Goal: Task Accomplishment & Management: Use online tool/utility

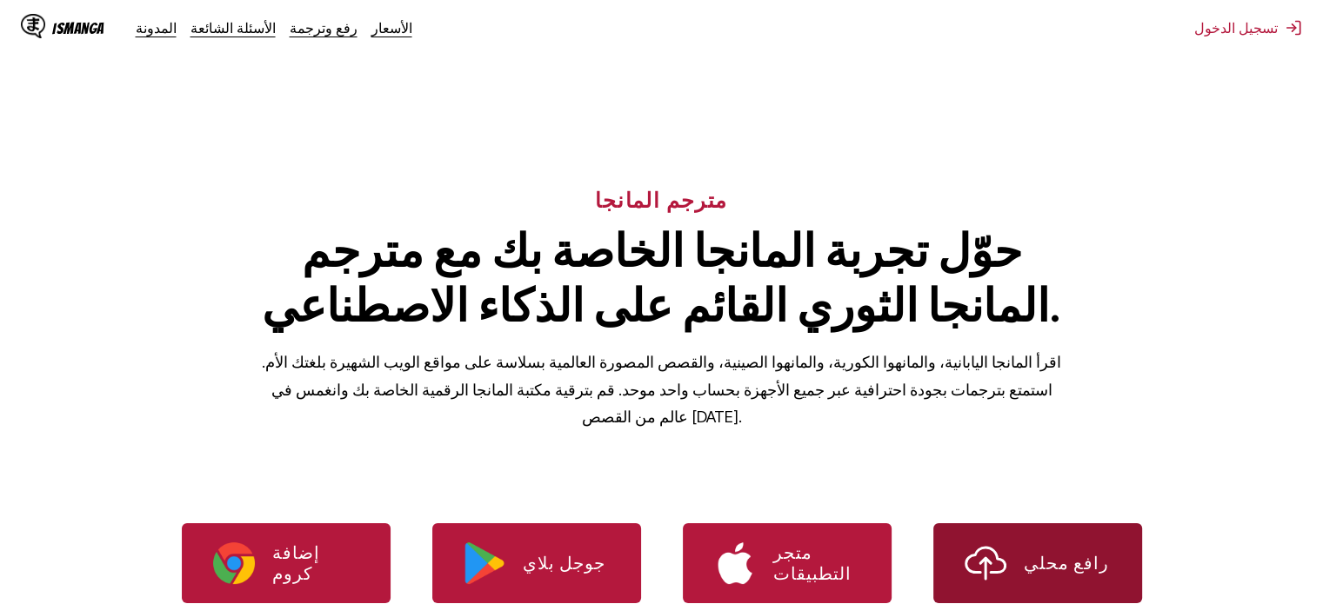
click at [1058, 553] on p "رافع محلي" at bounding box center [1067, 563] width 87 height 21
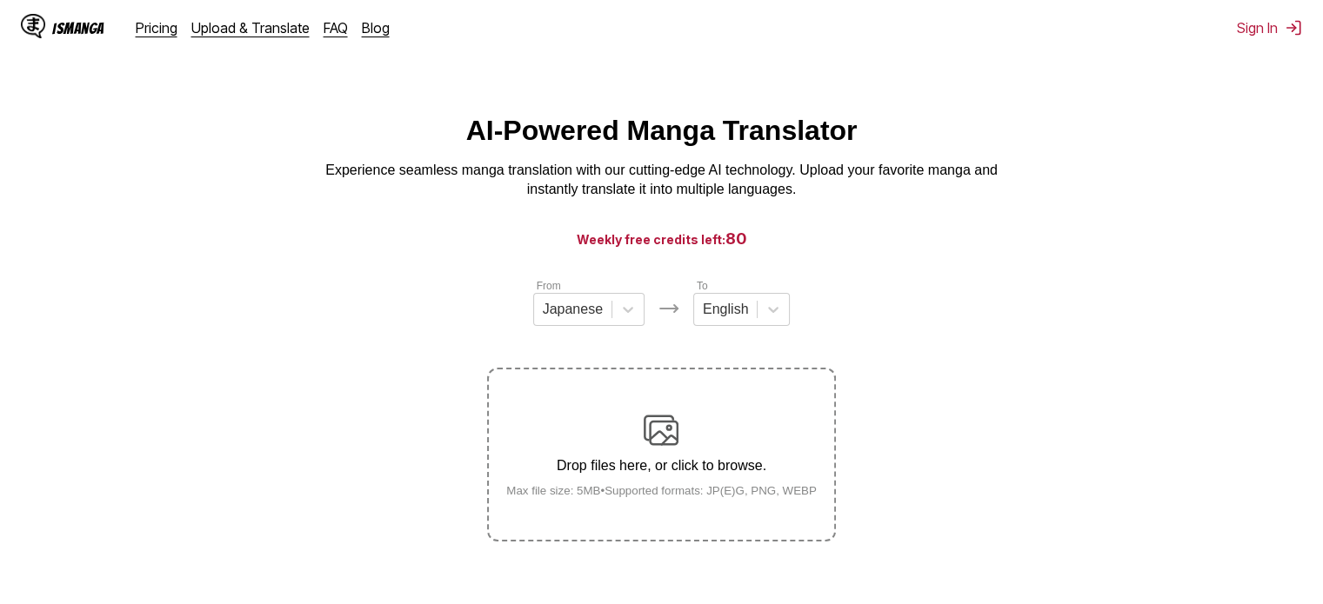
drag, startPoint x: 706, startPoint y: 382, endPoint x: 614, endPoint y: 416, distance: 98.2
click at [614, 416] on label "Drop files here, or click to browse. Max file size: 5MB • Supported formats: JP…" at bounding box center [661, 455] width 344 height 170
click at [0, 0] on input "Drop files here, or click to browse. Max file size: 5MB • Supported formats: JP…" at bounding box center [0, 0] width 0 height 0
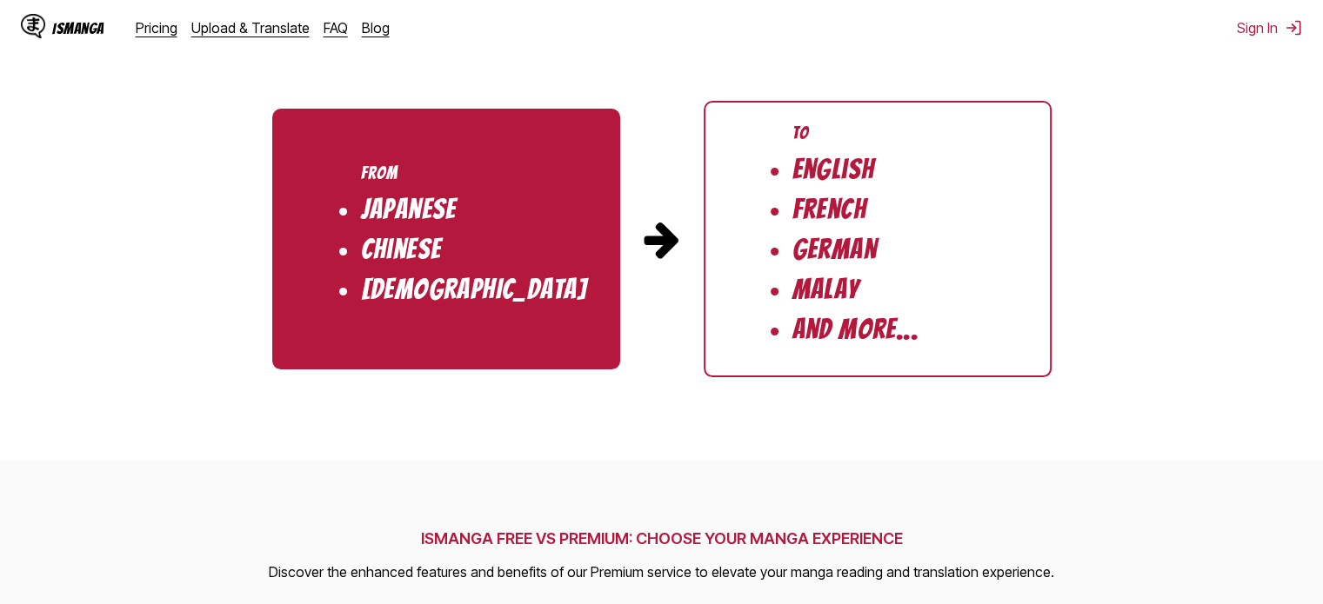
scroll to position [1794, 0]
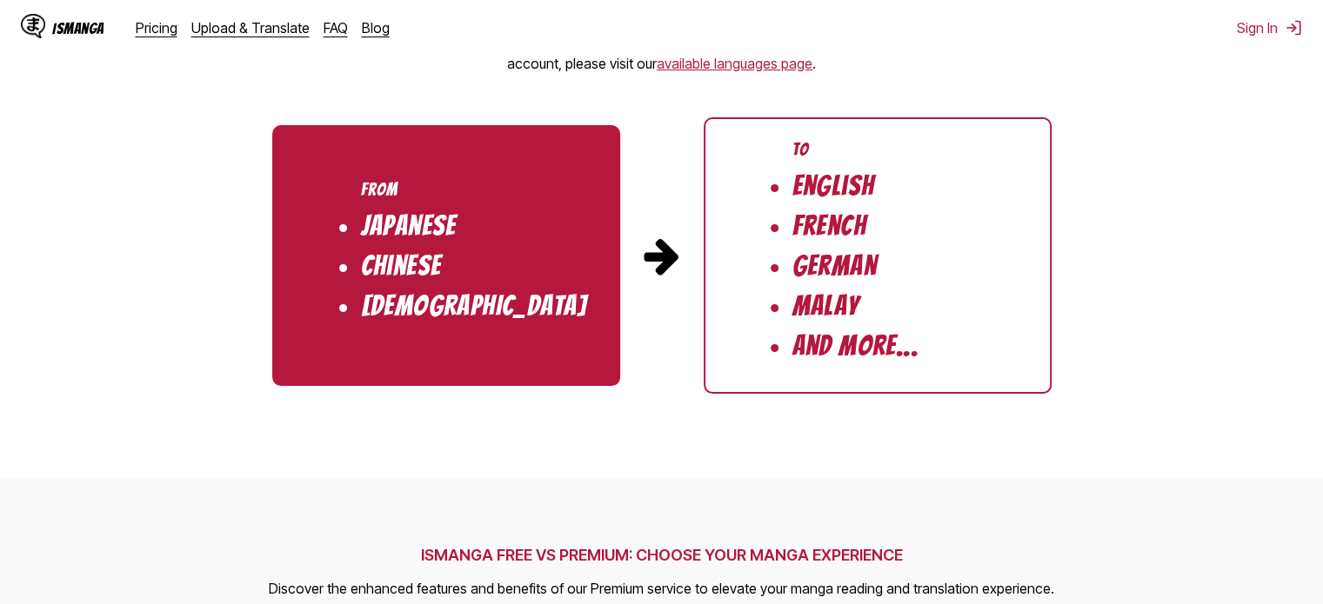
click at [545, 257] on ul "From Japanese Chinese Korean" at bounding box center [446, 255] width 348 height 261
click at [741, 237] on ul "To English French German Malay And More..." at bounding box center [878, 255] width 348 height 277
click at [839, 270] on li "German" at bounding box center [834, 266] width 84 height 30
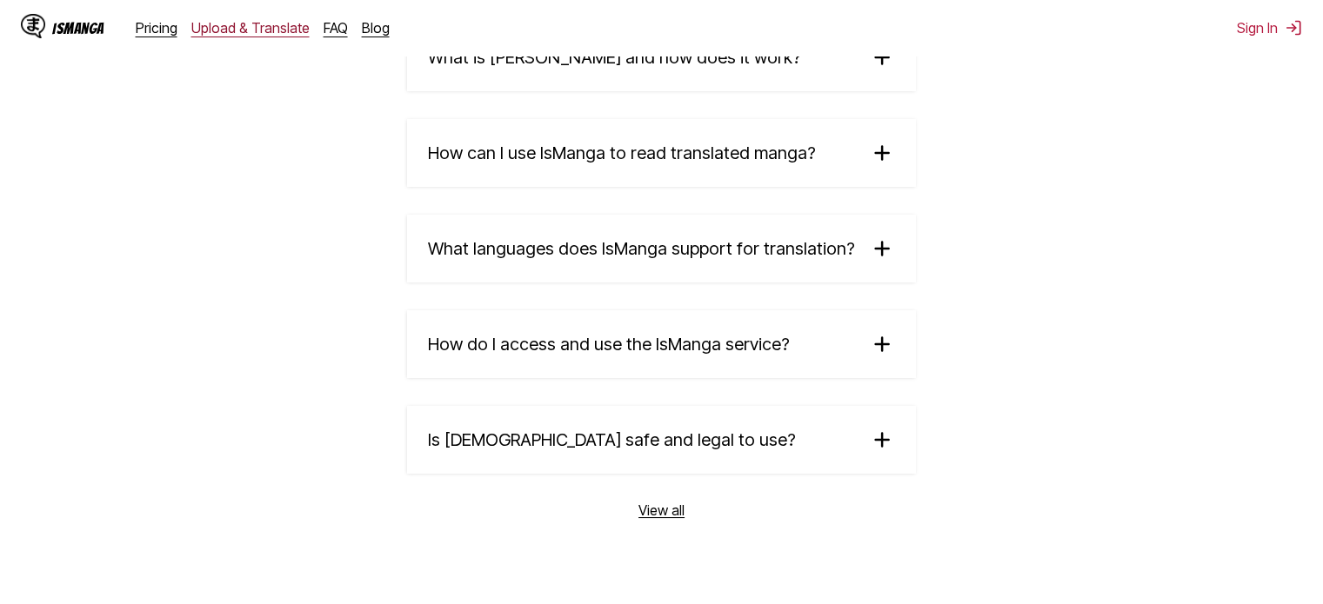
scroll to position [2910, 0]
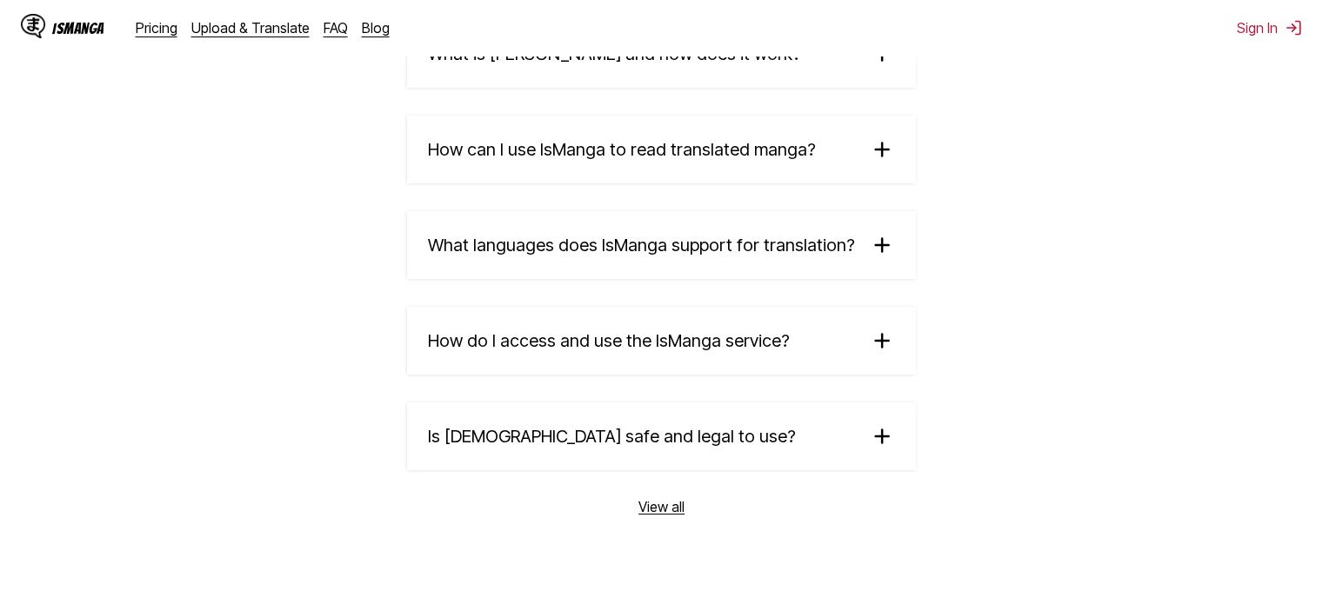
click at [70, 18] on div "IsManga" at bounding box center [62, 28] width 83 height 28
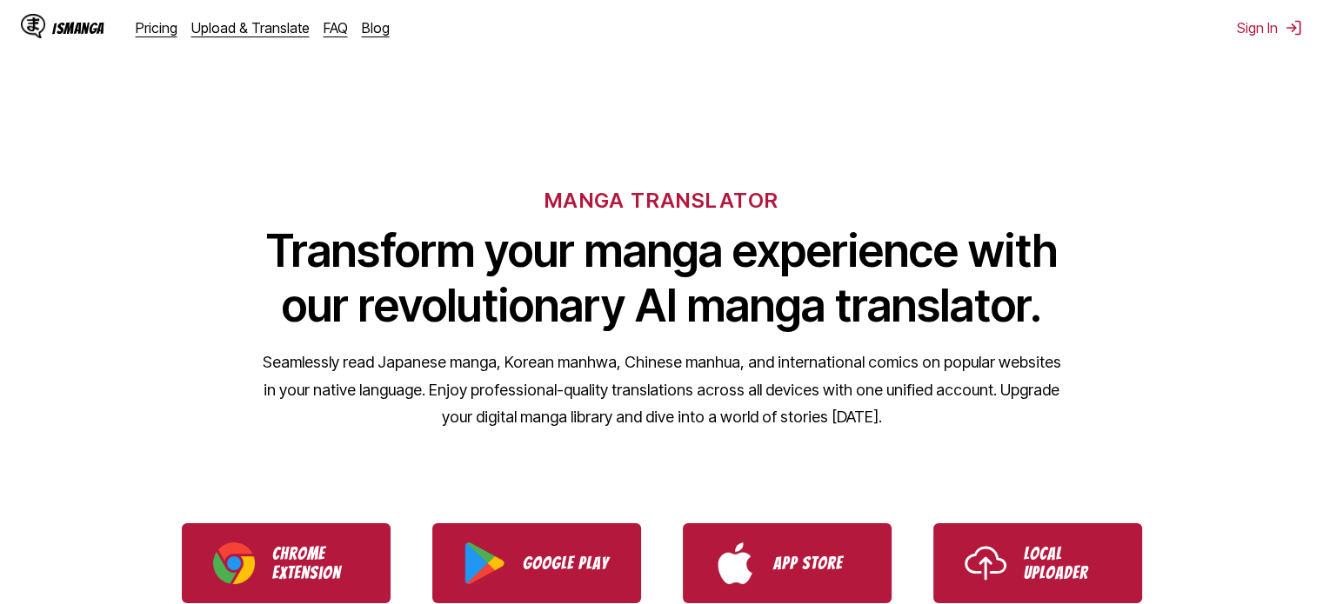
click at [66, 27] on div "IsManga" at bounding box center [78, 28] width 52 height 17
click at [254, 29] on link "Upload & Translate" at bounding box center [250, 27] width 118 height 17
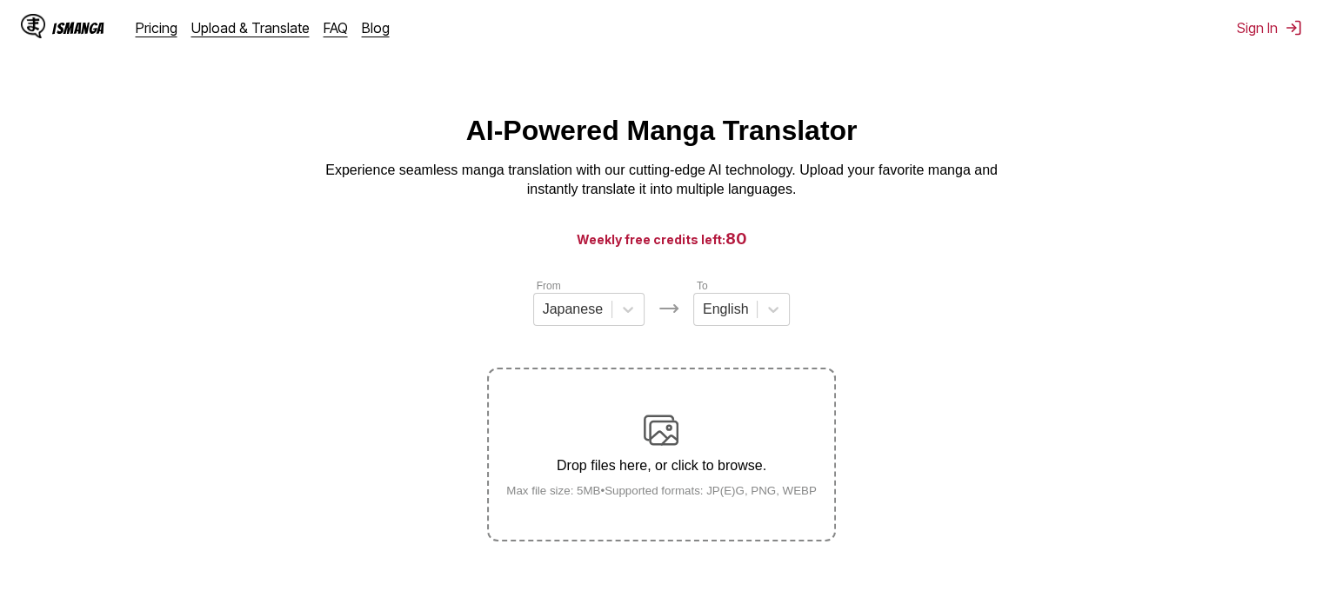
scroll to position [45, 0]
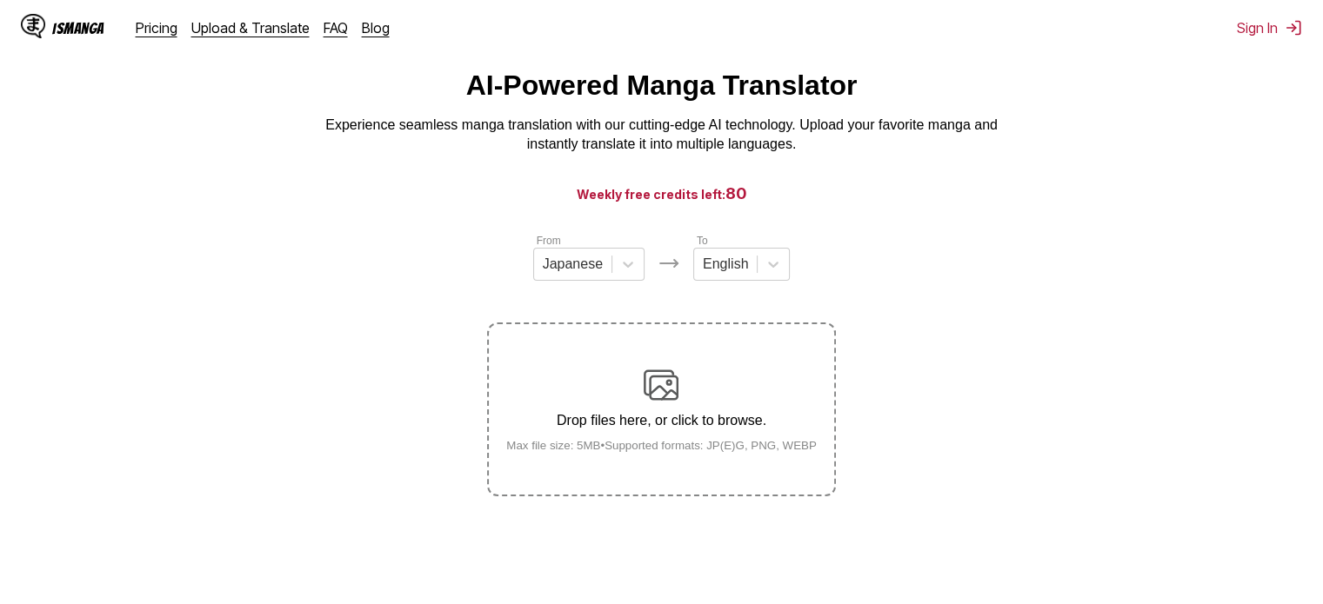
click at [646, 266] on div "From Japanese To English" at bounding box center [661, 256] width 348 height 49
click at [630, 273] on icon at bounding box center [627, 264] width 17 height 17
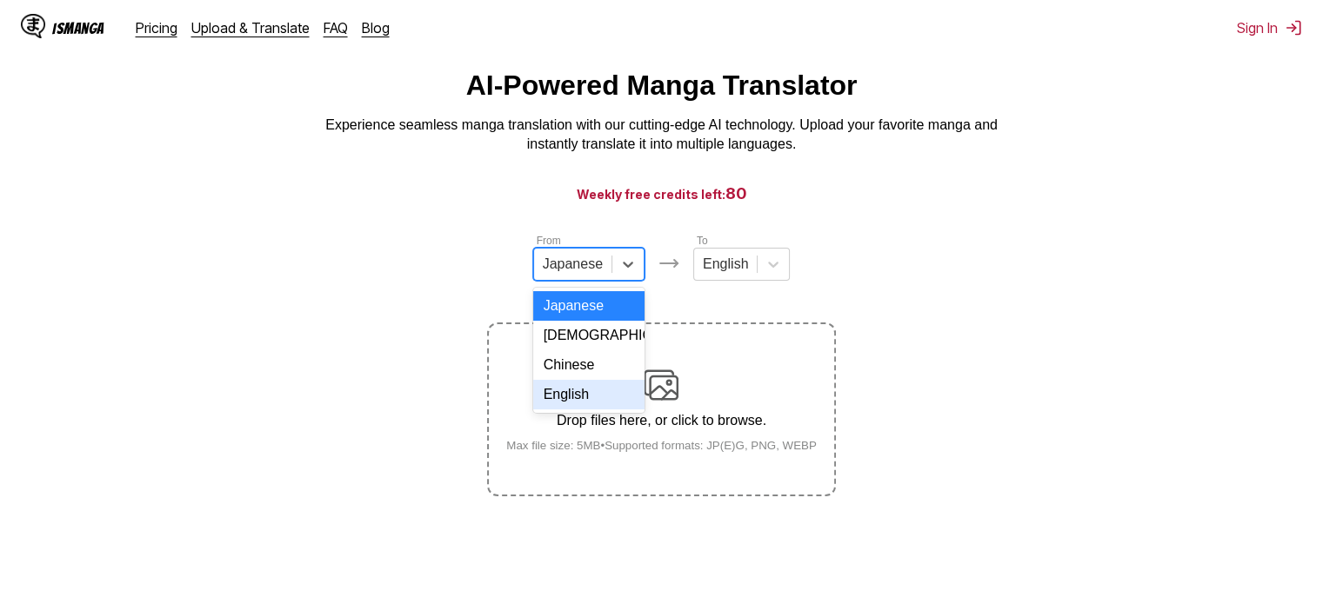
click at [599, 409] on div "English" at bounding box center [588, 395] width 111 height 30
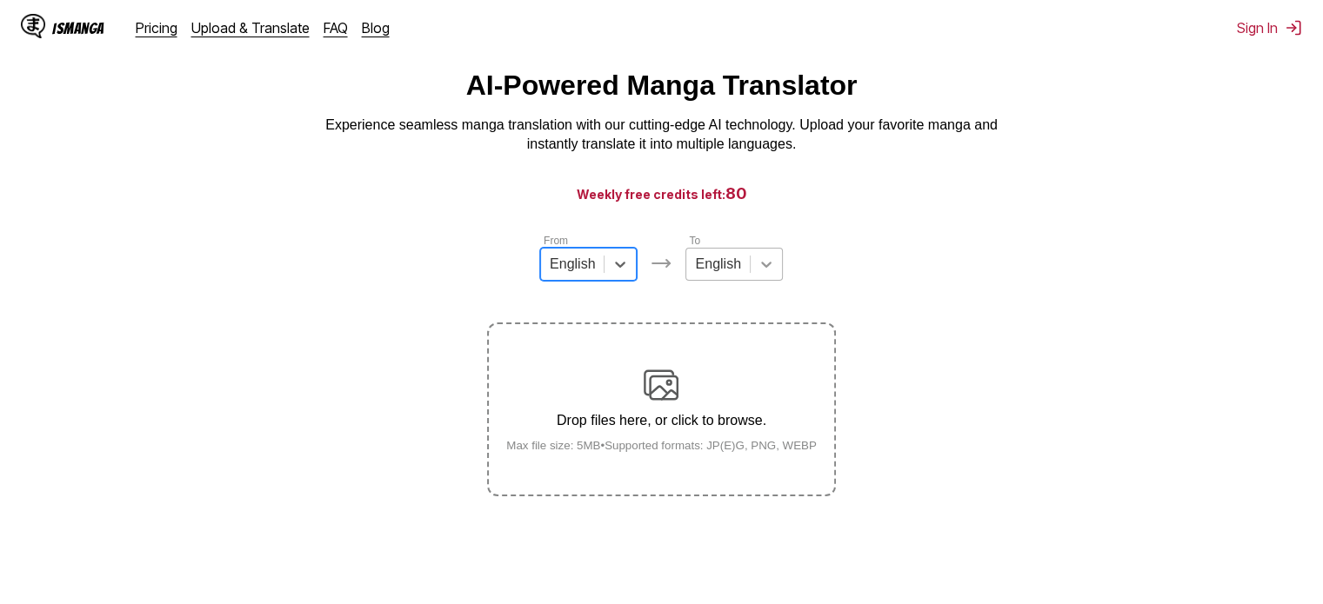
click at [758, 266] on icon at bounding box center [766, 264] width 17 height 17
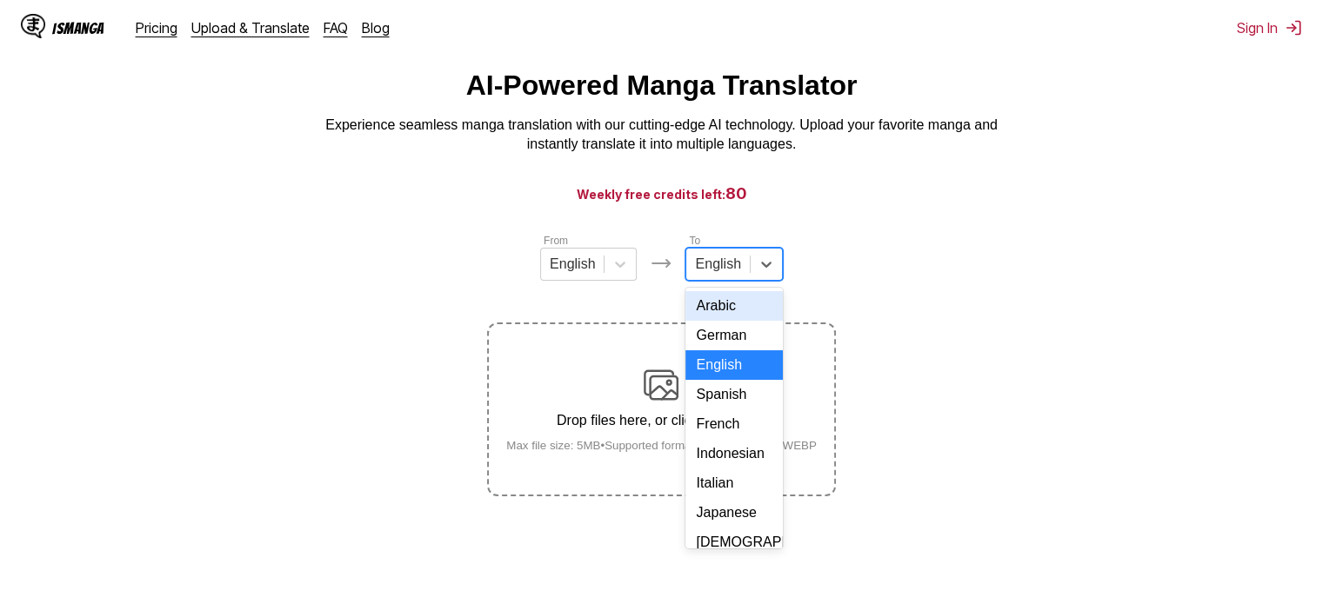
click at [727, 317] on div "Arabic" at bounding box center [733, 306] width 97 height 30
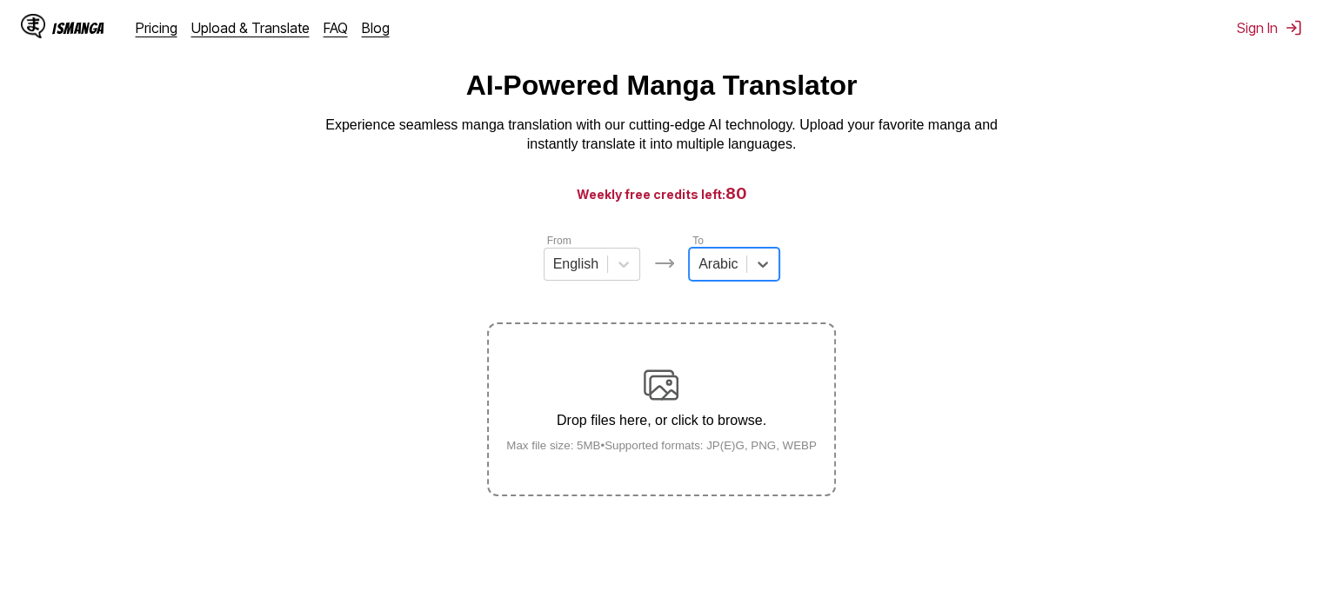
click at [670, 385] on img at bounding box center [661, 385] width 35 height 35
click at [0, 0] on input "Drop files here, or click to browse. Max file size: 5MB • Supported formats: JP…" at bounding box center [0, 0] width 0 height 0
